Goal: Task Accomplishment & Management: Manage account settings

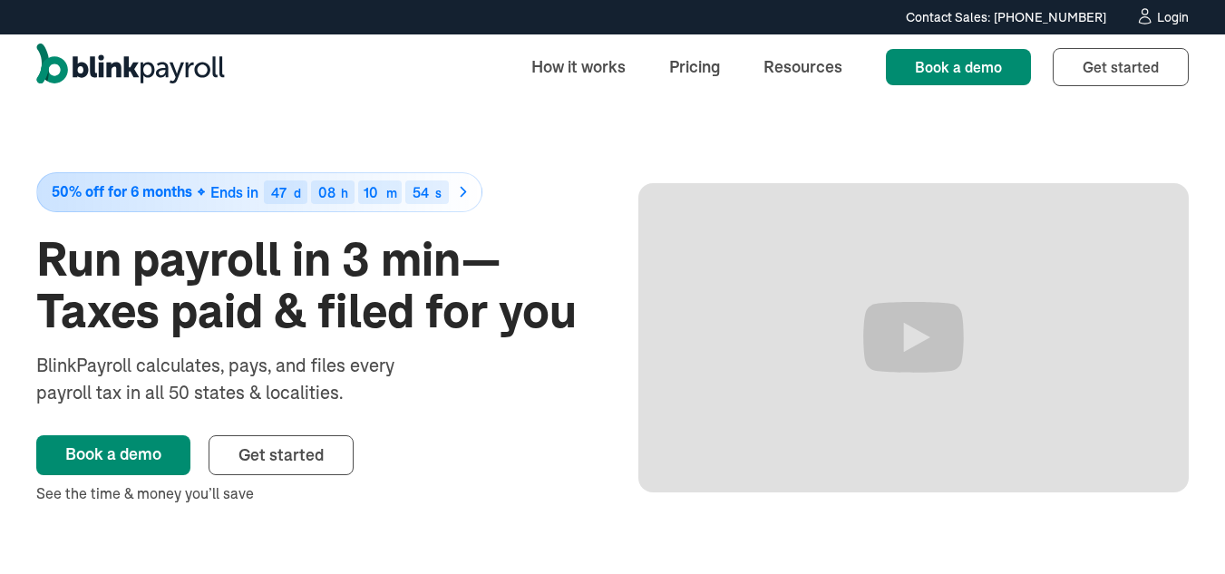
click at [1174, 15] on div "Login" at bounding box center [1173, 17] width 32 height 13
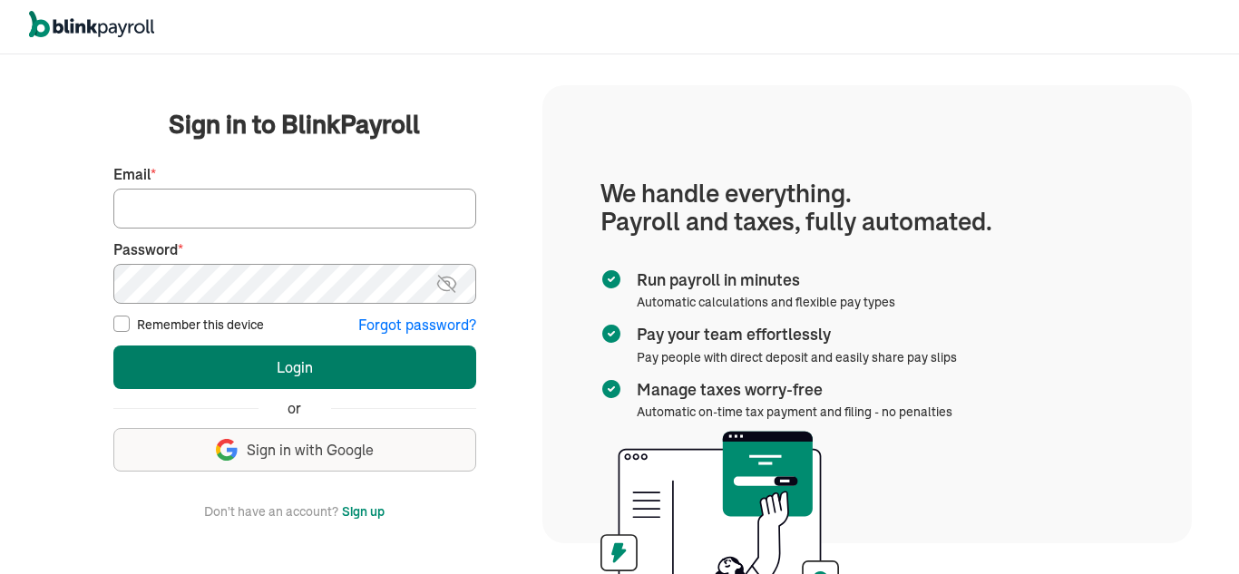
type input "P.brown@skyhigh-signs.com"
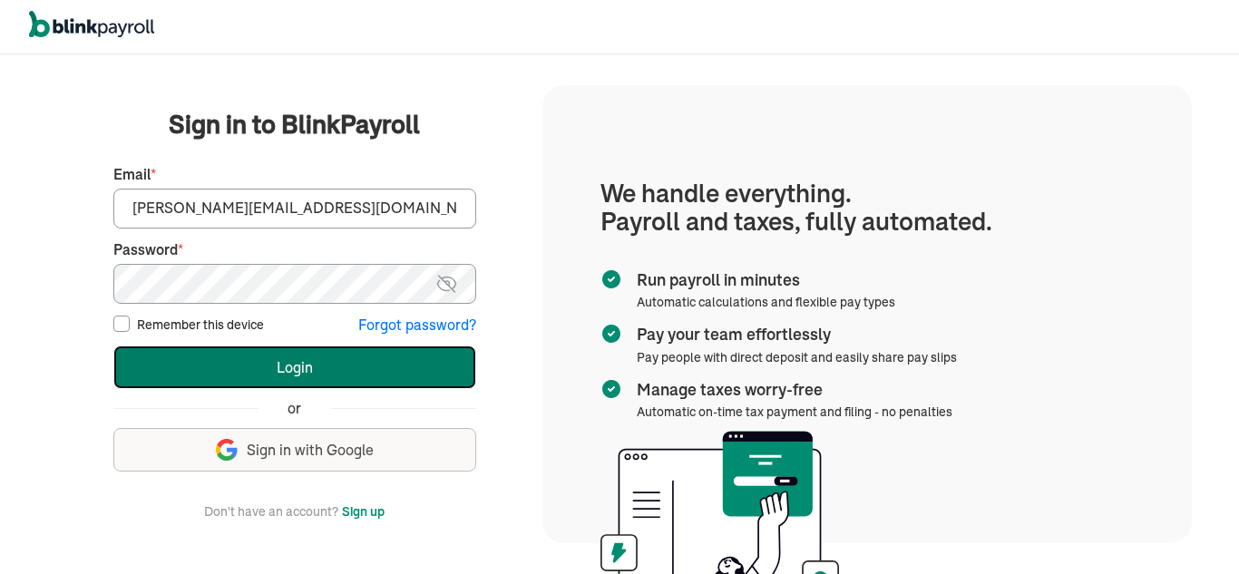
click at [287, 373] on button "Login" at bounding box center [294, 368] width 363 height 44
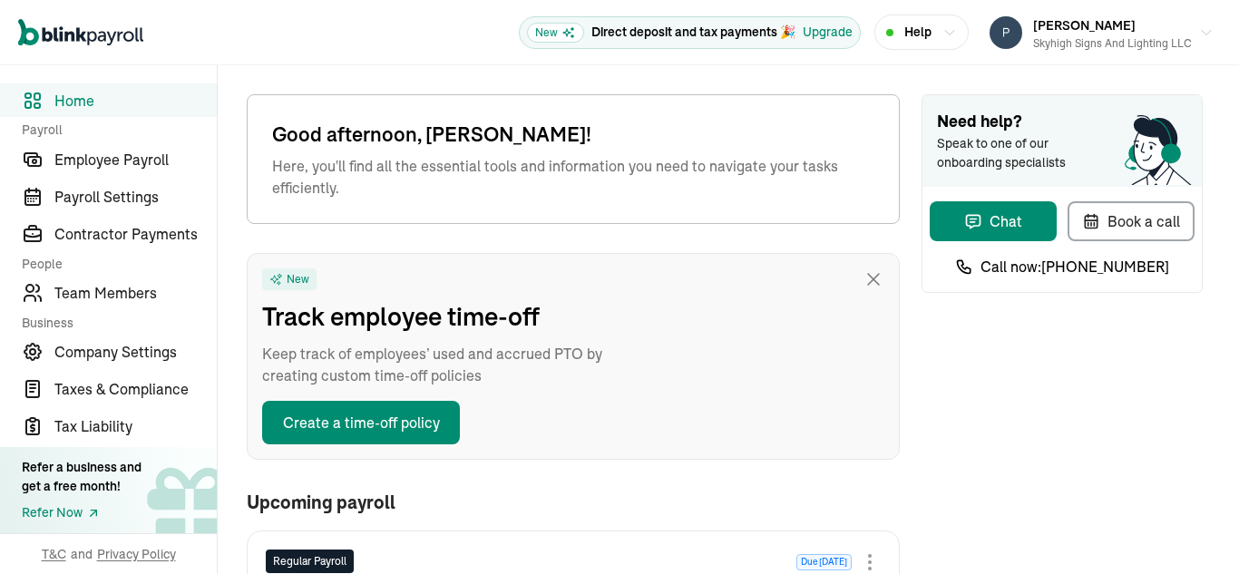
type input "[DATE]"
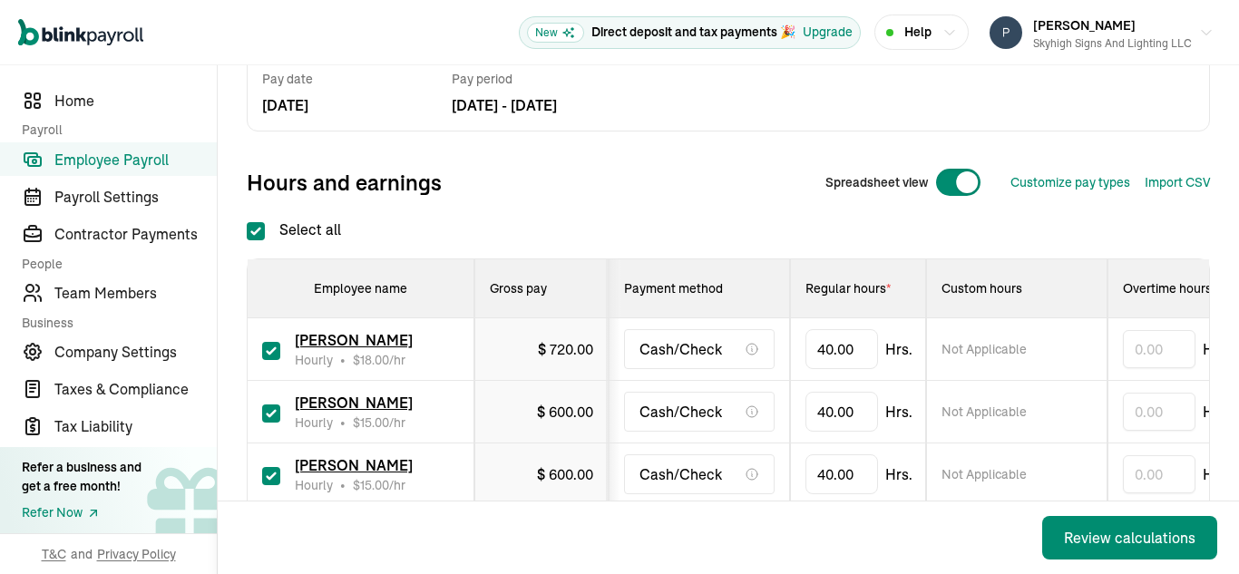
scroll to position [181, 0]
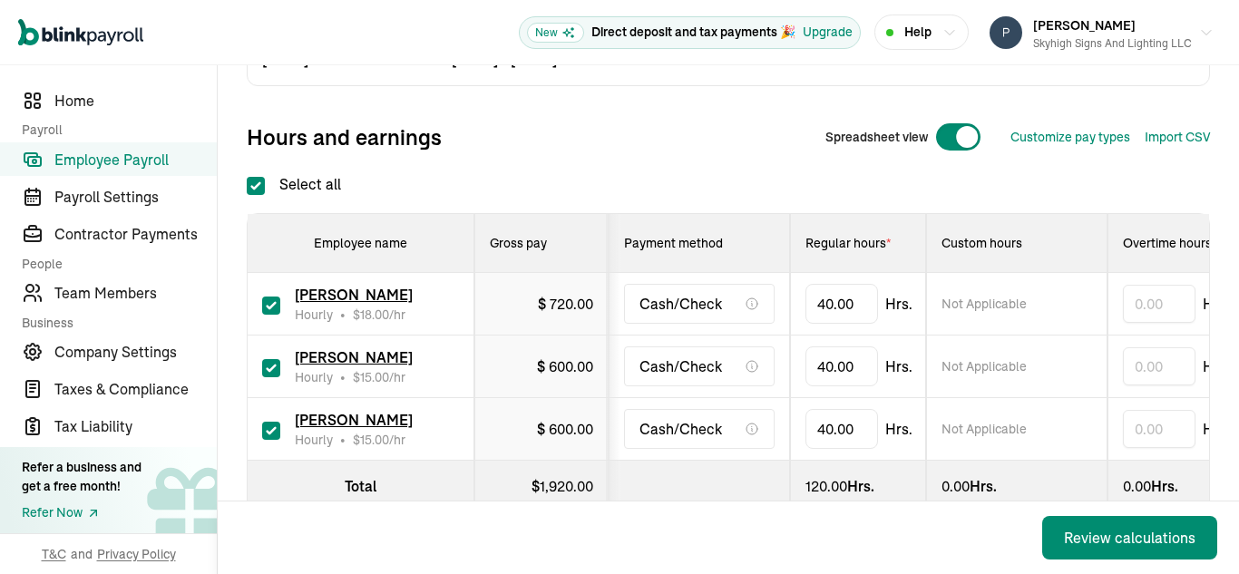
click at [269, 367] on input "checkbox" at bounding box center [271, 368] width 18 height 18
checkbox input "false"
type input "0.00"
click at [268, 431] on input "checkbox" at bounding box center [271, 431] width 18 height 18
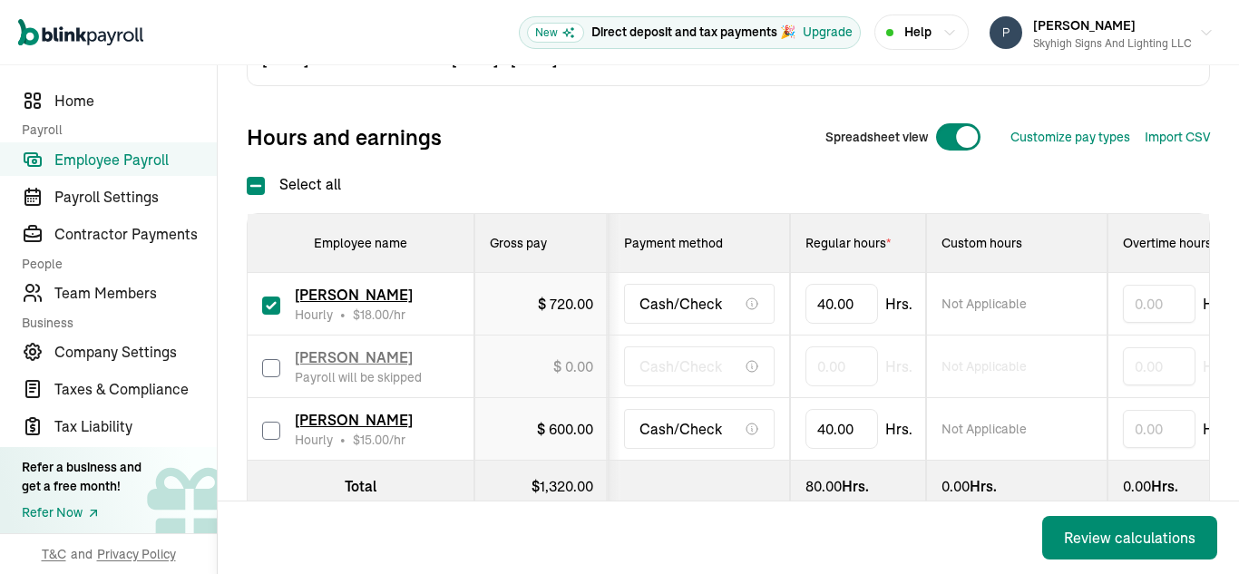
checkbox input "false"
type input "0.00"
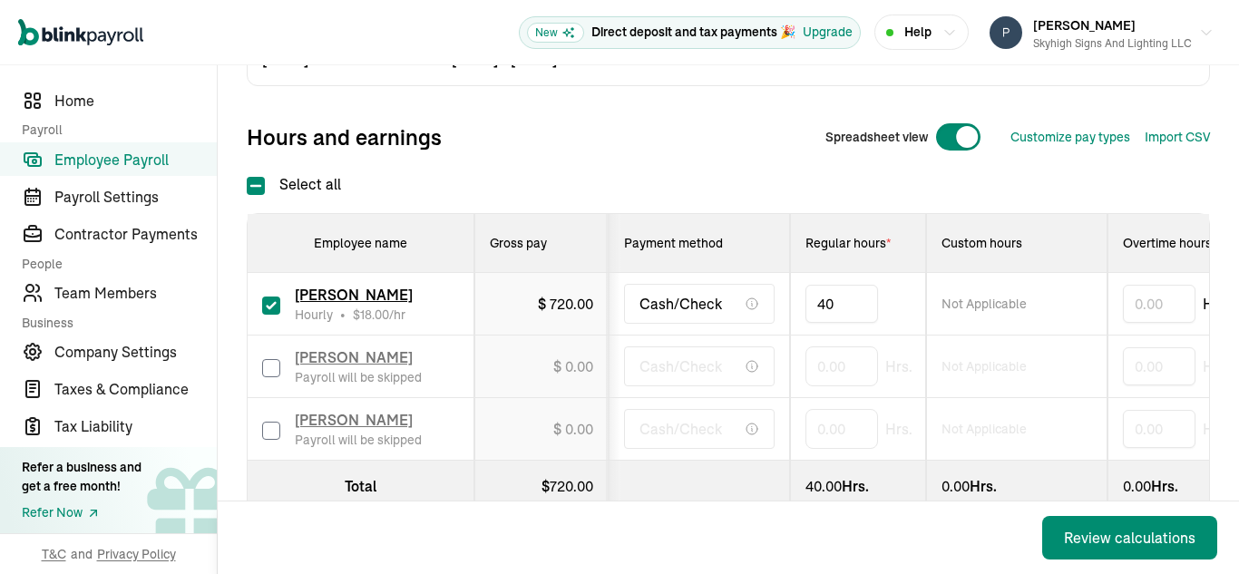
type input "4"
type input "12"
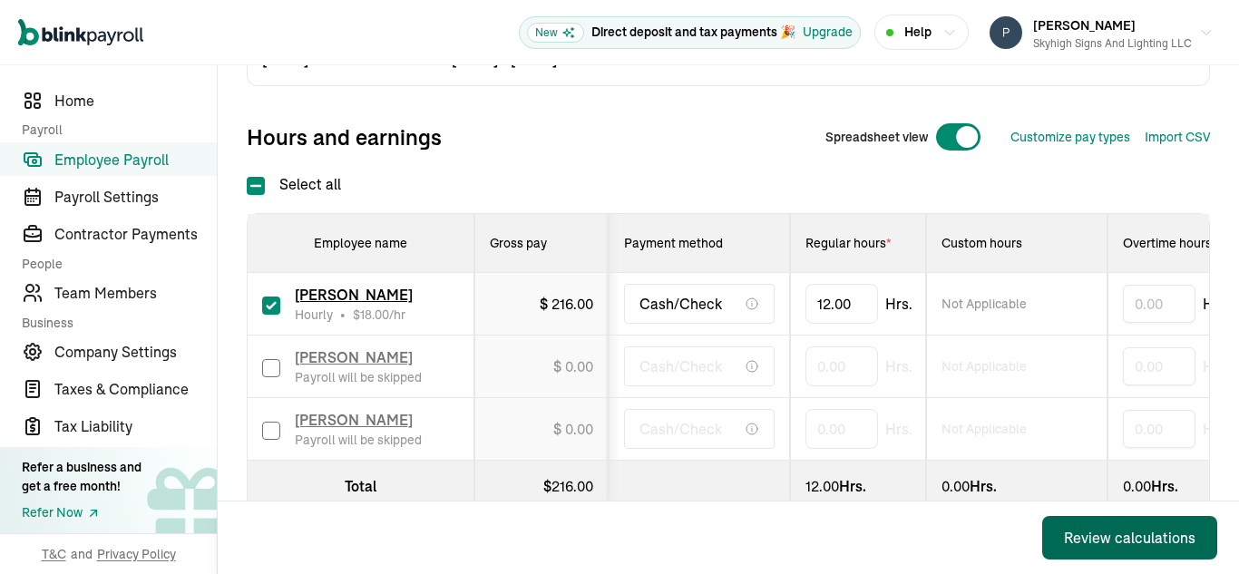
click at [1145, 533] on div "Review calculations" at bounding box center [1129, 538] width 131 height 22
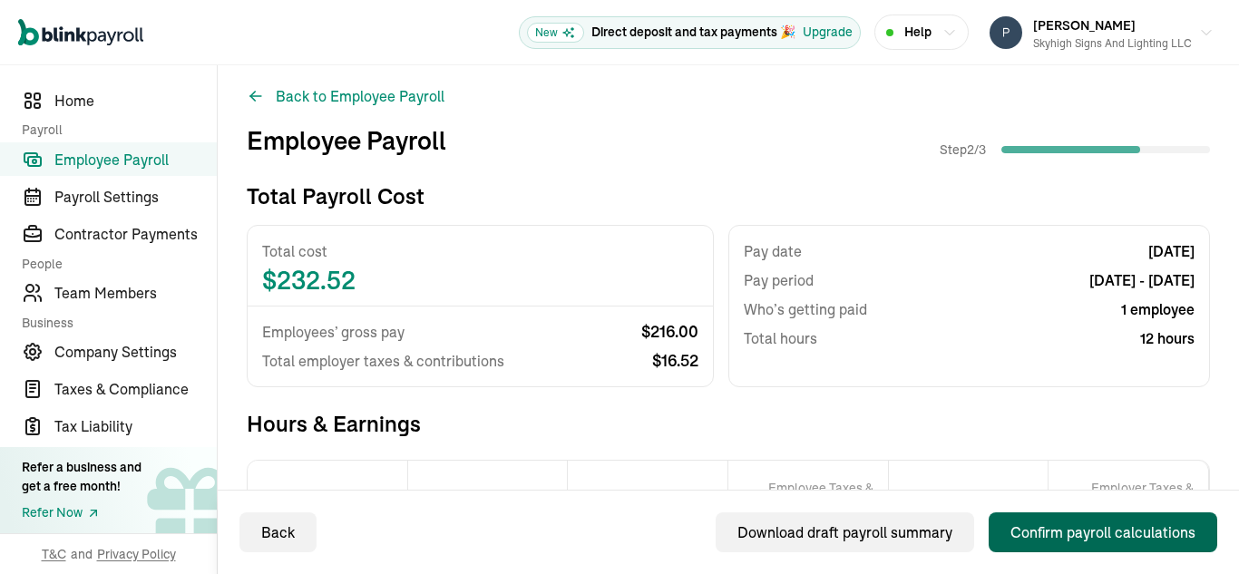
click at [1061, 535] on div "Confirm payroll calculations" at bounding box center [1102, 532] width 185 height 22
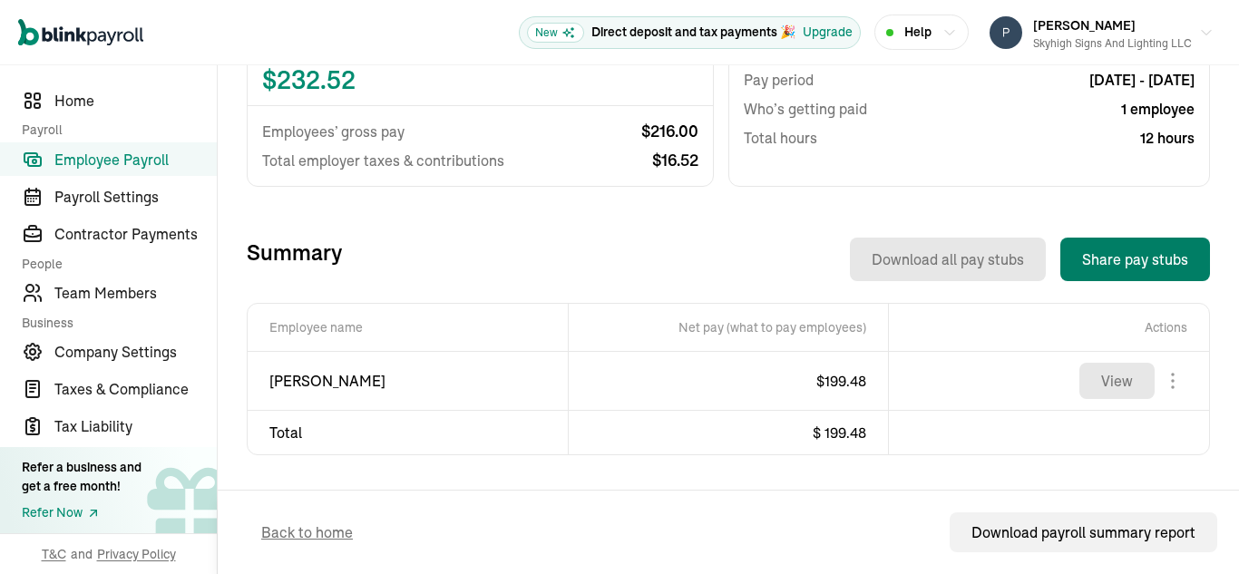
click at [1103, 255] on button "Share pay stubs" at bounding box center [1135, 260] width 150 height 44
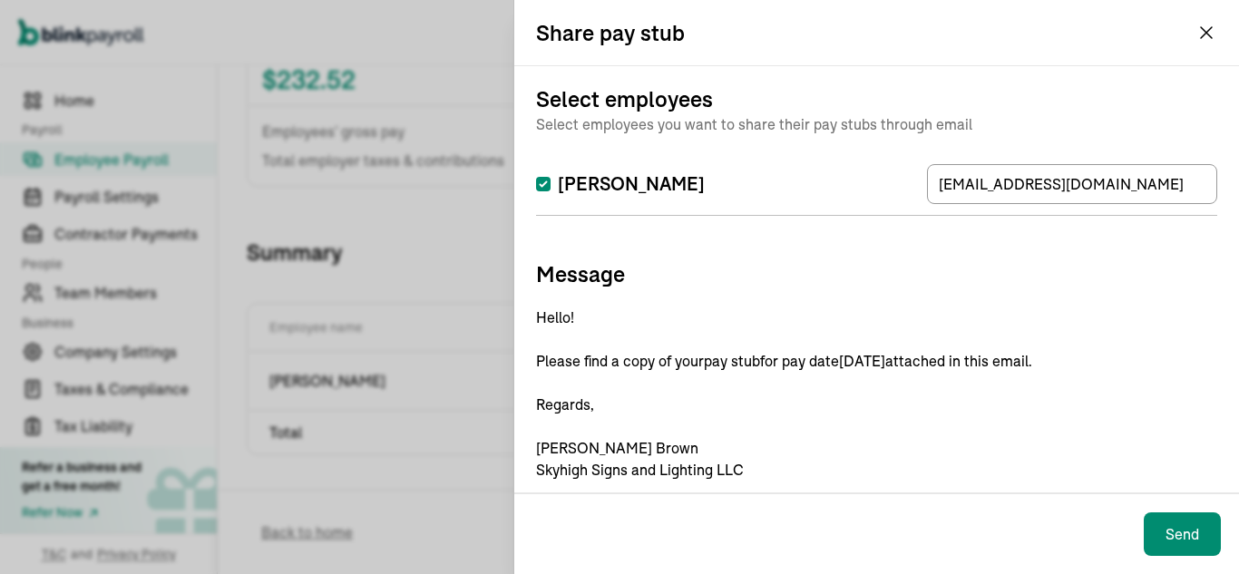
click at [1077, 356] on p "Hello! Please find a copy of your pay stub for pay date [DATE] attached in this…" at bounding box center [876, 394] width 681 height 174
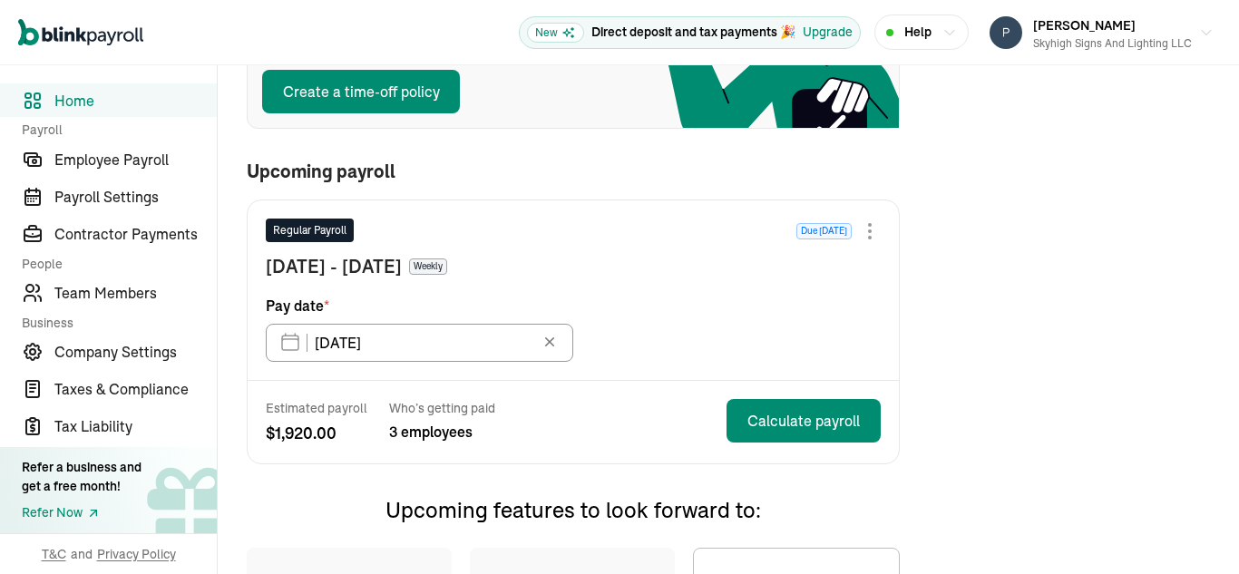
scroll to position [363, 0]
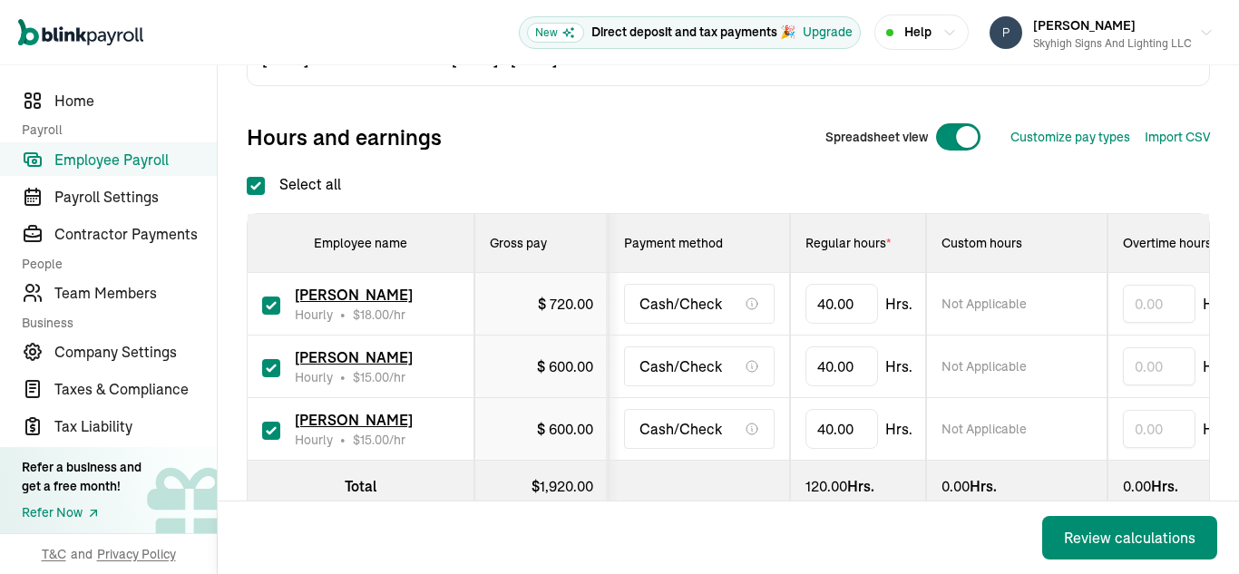
click at [269, 367] on input "checkbox" at bounding box center [271, 368] width 18 height 18
checkbox input "false"
type input "0.00"
click at [268, 431] on input "checkbox" at bounding box center [271, 431] width 18 height 18
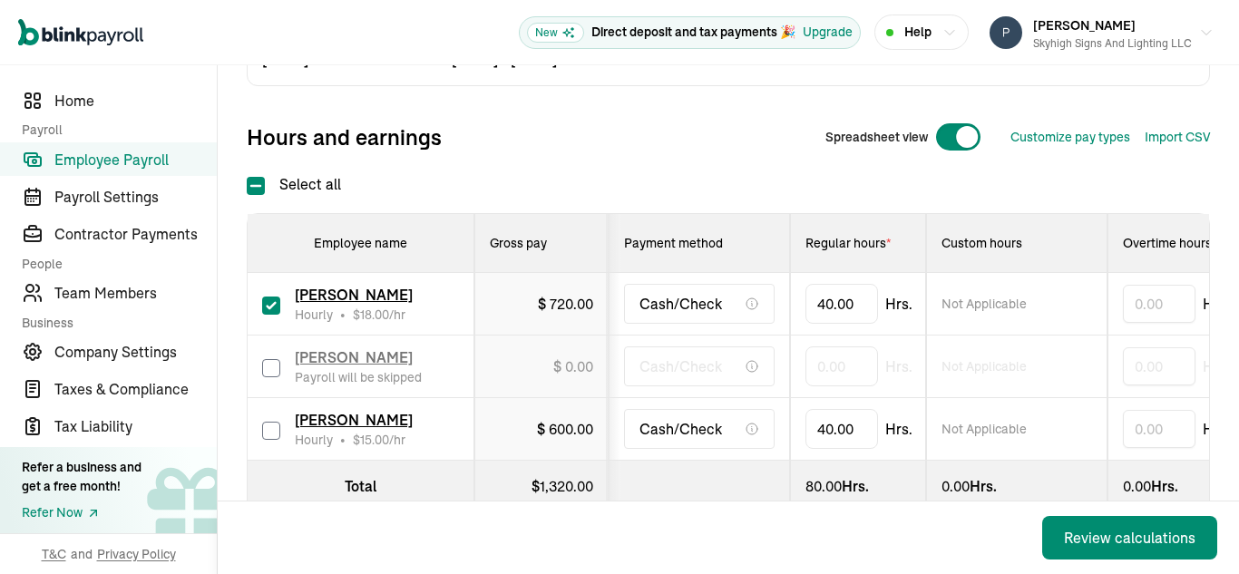
checkbox input "false"
type input "0.00"
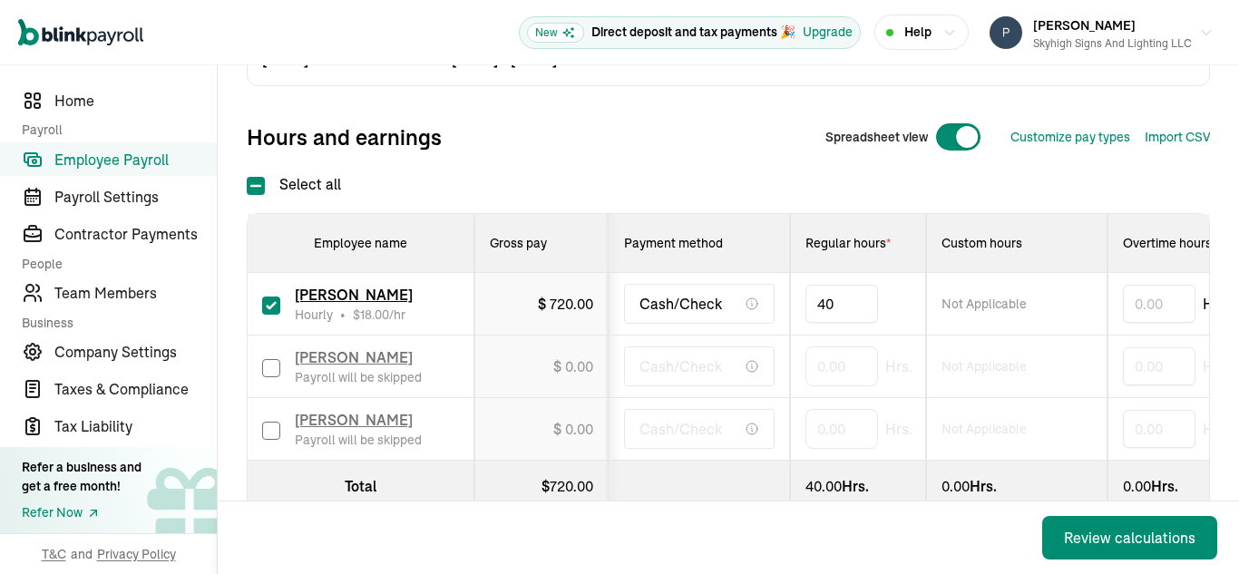
type input "4"
type input "12"
click at [1145, 533] on div "Review calculations" at bounding box center [1129, 538] width 131 height 22
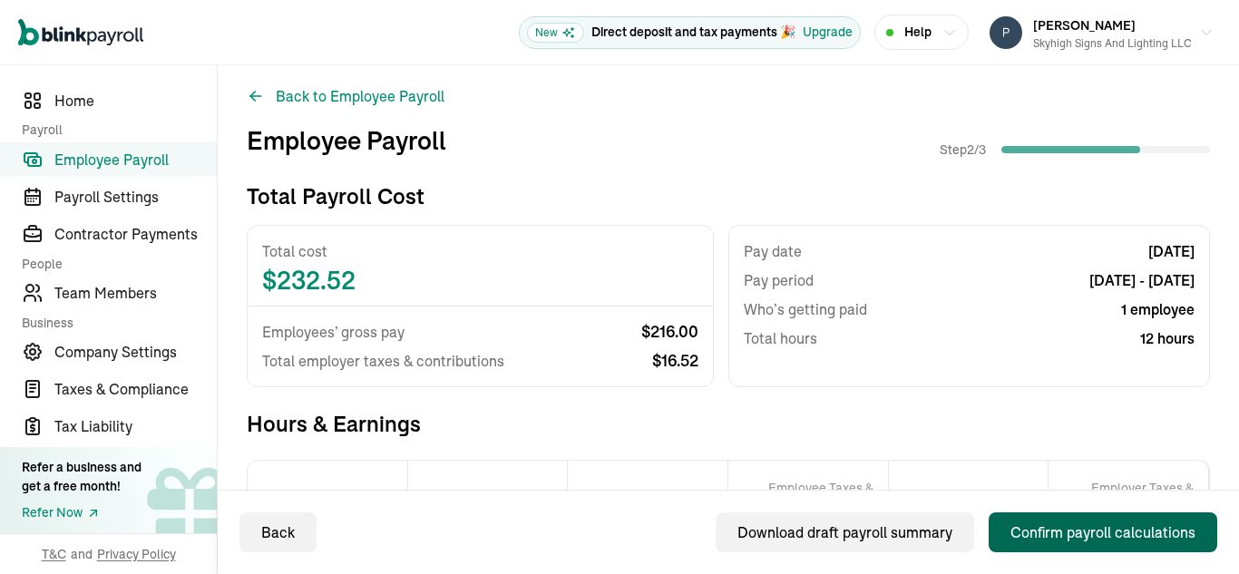
click at [1061, 535] on div "Confirm payroll calculations" at bounding box center [1102, 532] width 185 height 22
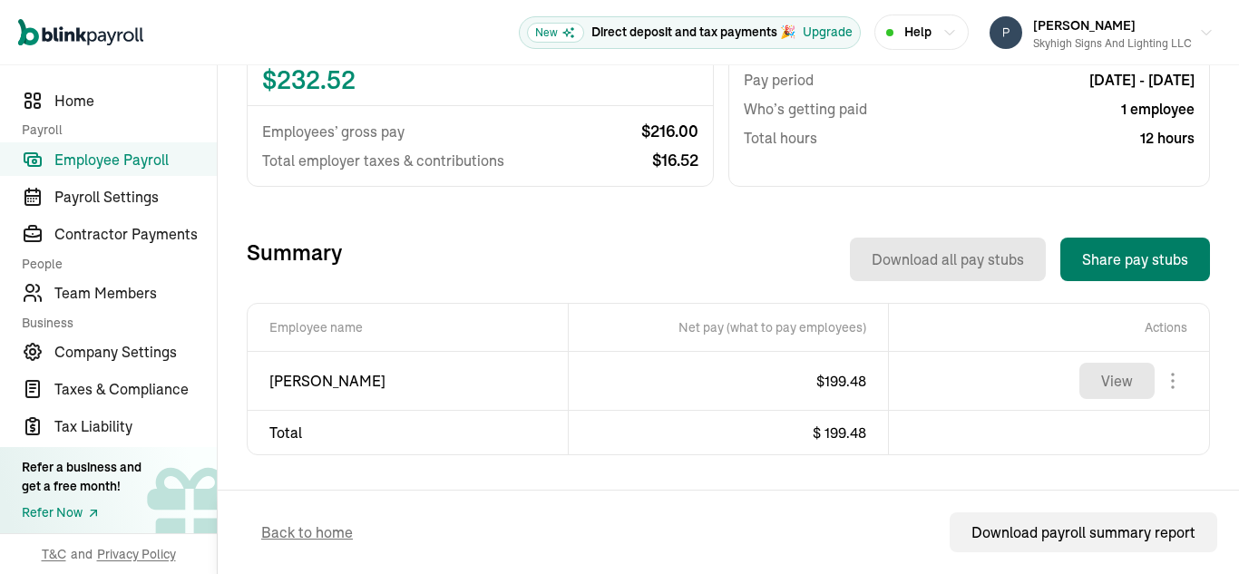
click at [1103, 255] on button "Share pay stubs" at bounding box center [1135, 260] width 150 height 44
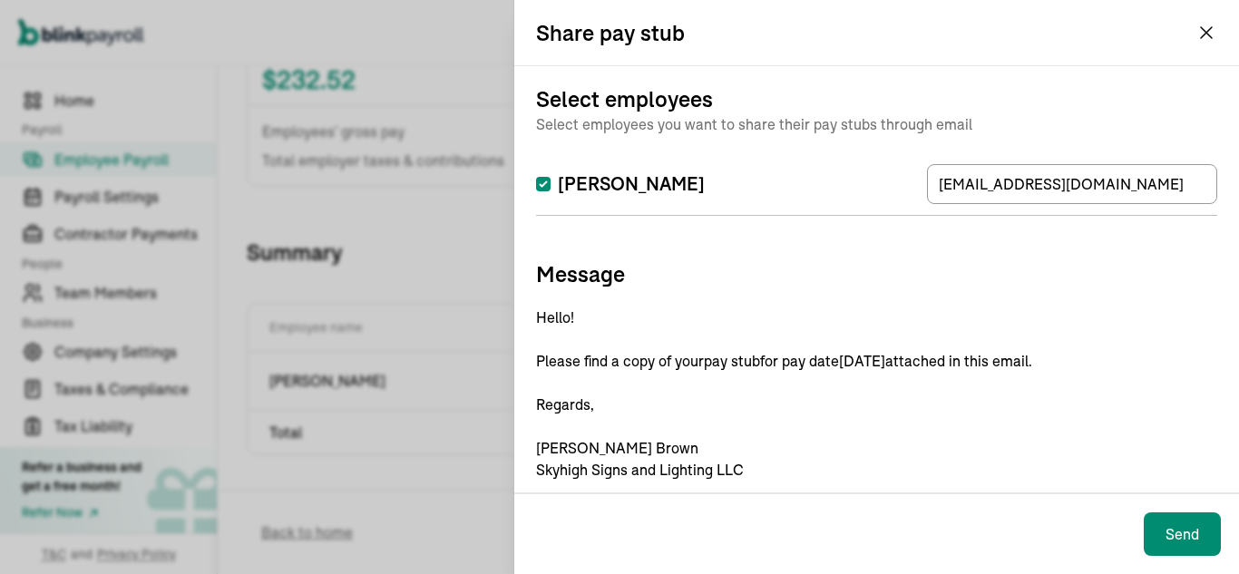
click at [1077, 356] on p "Hello! Please find a copy of your pay stub for pay date [DATE] attached in this…" at bounding box center [876, 394] width 681 height 174
